Goal: Complete application form

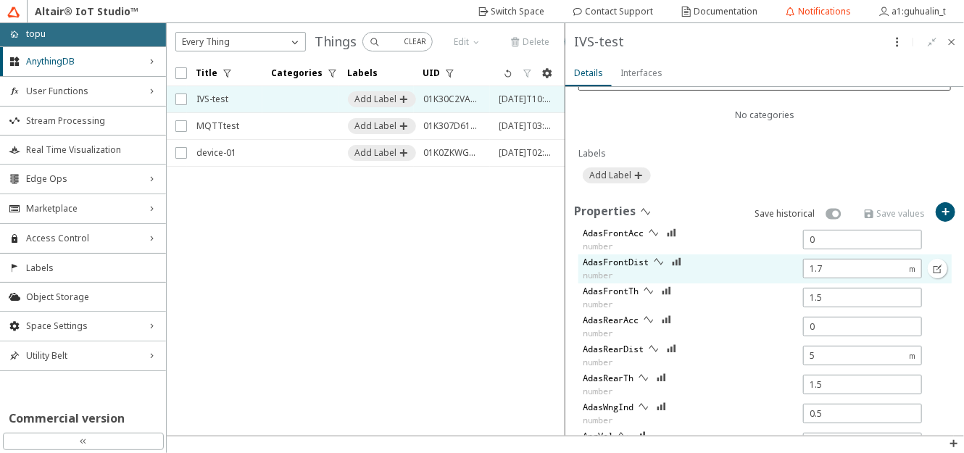
scroll to position [395, 0]
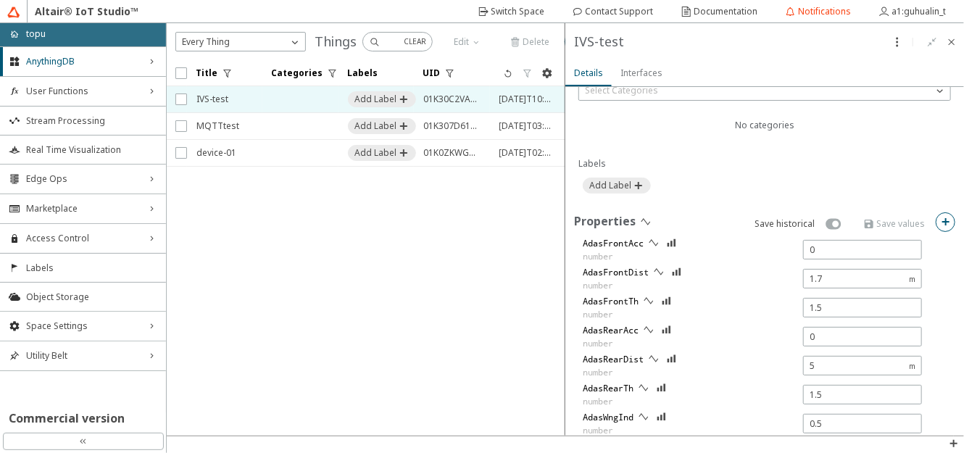
click at [935, 212] on paper-button at bounding box center [945, 222] width 20 height 20
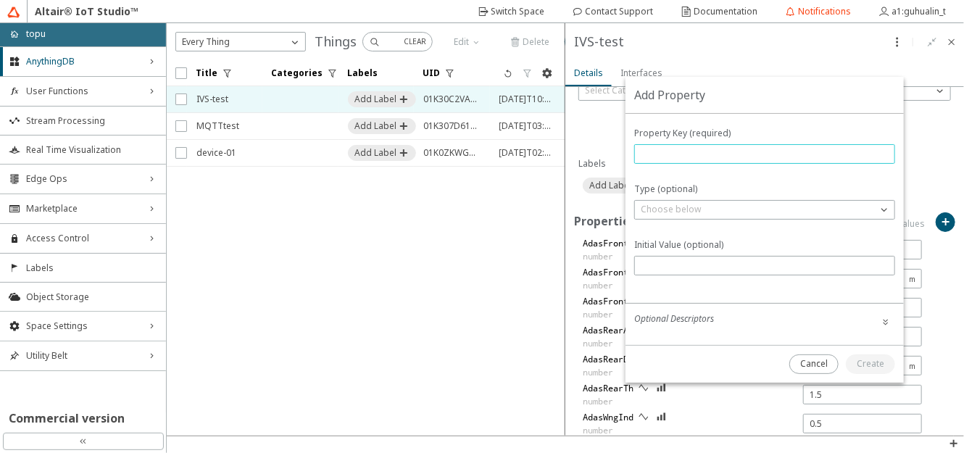
click at [668, 153] on input "text" at bounding box center [764, 154] width 248 height 12
type input "ㄍ"
type input "t"
type input "Test_Color"
click at [702, 199] on div "Type (optional) Choose below array boolean number integer object string null" at bounding box center [764, 201] width 261 height 37
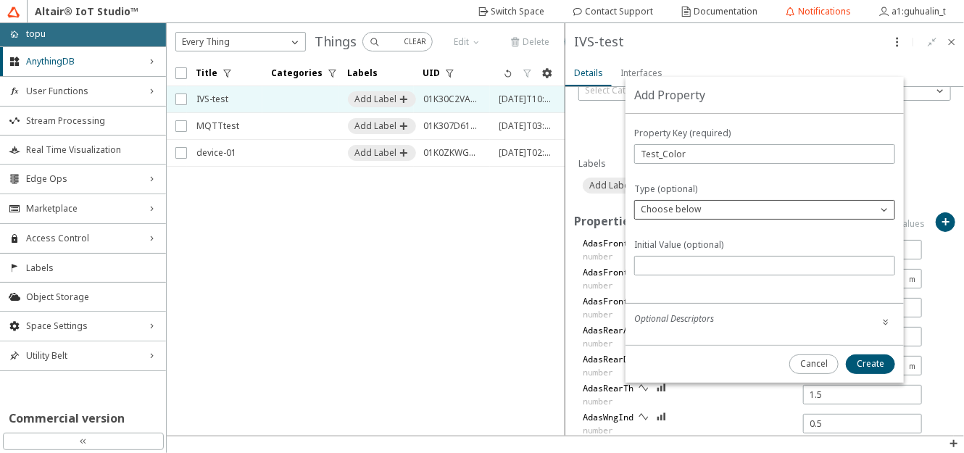
click at [703, 214] on div "Choose below" at bounding box center [756, 209] width 242 height 14
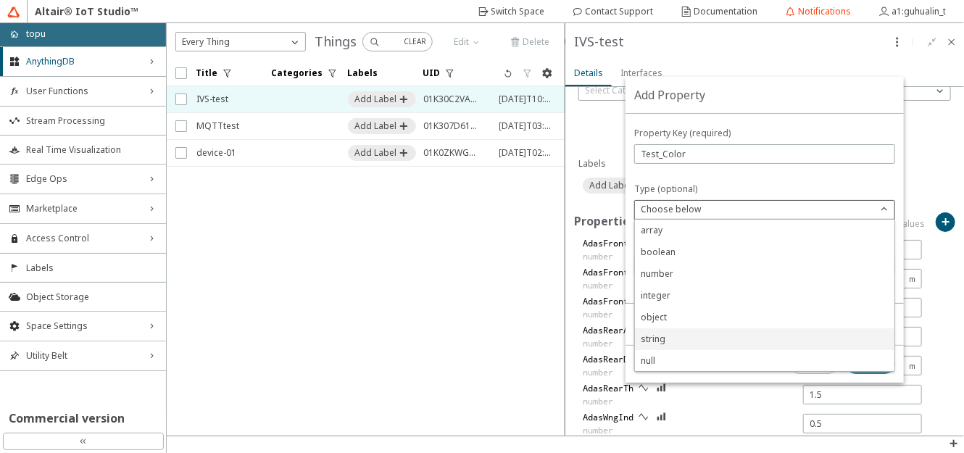
click at [682, 341] on p "string" at bounding box center [764, 339] width 259 height 13
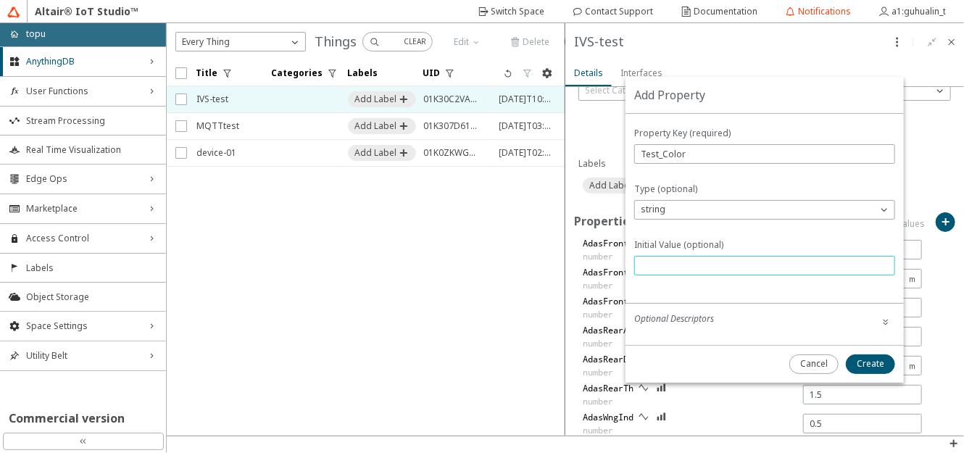
click at [688, 265] on input "text" at bounding box center [764, 265] width 248 height 12
type input "#404040"
click at [0, 0] on slot "Create" at bounding box center [0, 0] width 0 height 0
type input "#404040"
